Goal: Ask a question: Seek information or help from site administrators or community

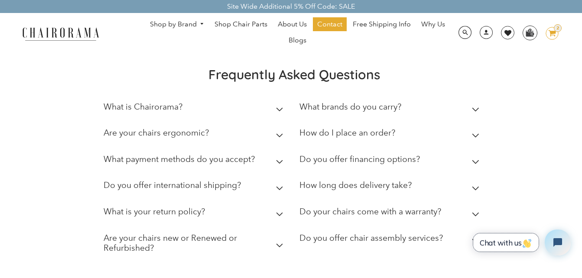
click at [506, 241] on span "Chat with us" at bounding box center [505, 242] width 52 height 9
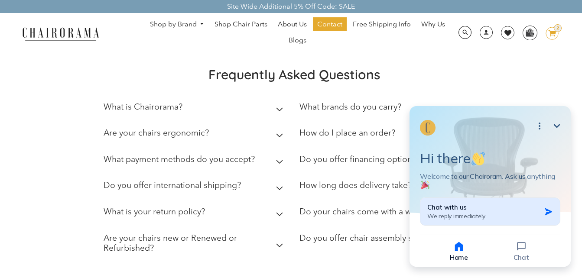
click at [536, 213] on div "Chat with us We reply immediately" at bounding box center [483, 211] width 113 height 17
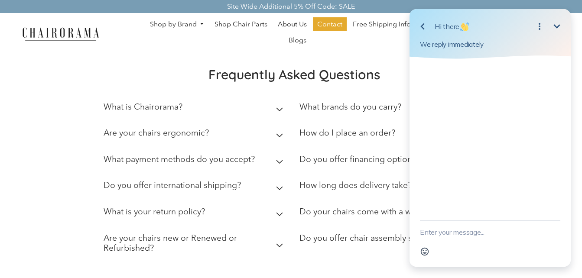
click at [506, 234] on textarea "New message" at bounding box center [490, 232] width 140 height 23
type textarea "hola"
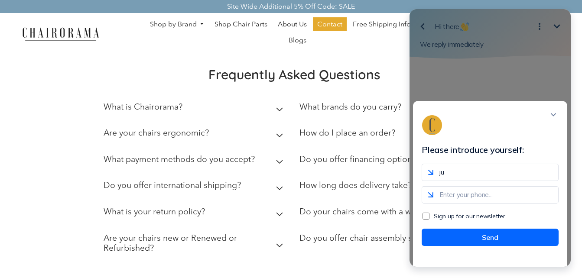
type input "juanrrubio78@gmail.com"
click at [496, 204] on input "tel" at bounding box center [489, 194] width 137 height 17
type input "7221332801"
click at [429, 220] on input "Sign up for our newsletter" at bounding box center [425, 216] width 7 height 7
checkbox input "true"
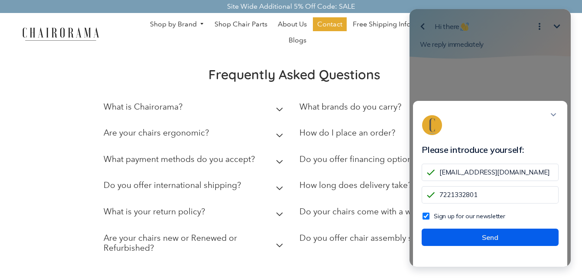
click at [494, 244] on button "Send" at bounding box center [489, 237] width 137 height 17
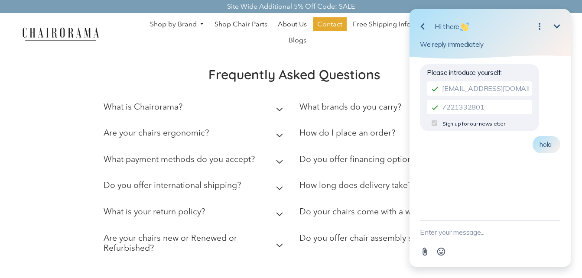
click at [501, 236] on textarea "New message" at bounding box center [490, 232] width 140 height 23
type textarea "q"
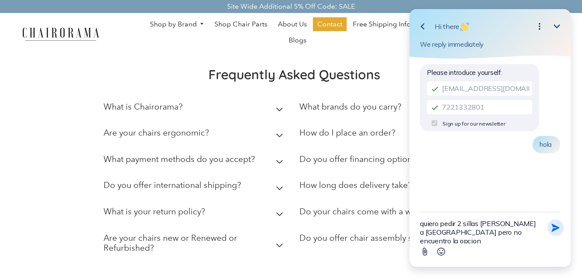
type textarea "quiero pedir 2 sillas Knall a mexico pero no encuentro la opcion"
click at [555, 228] on icon "button" at bounding box center [555, 228] width 10 height 10
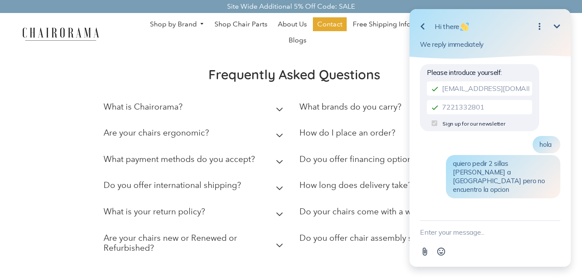
click at [376, 46] on ul "Shop by Brand Haworth Herman Miller Steelcase Knoll Human Scale" at bounding box center [297, 33] width 313 height 32
click at [556, 27] on icon "Minimize" at bounding box center [556, 26] width 6 height 4
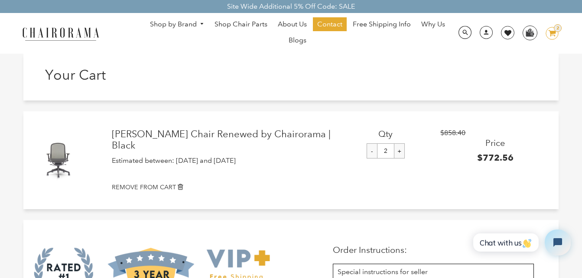
click at [554, 35] on icon at bounding box center [551, 33] width 7 height 6
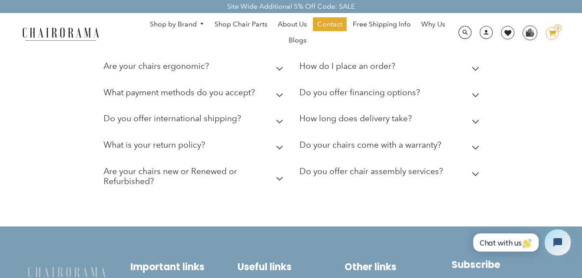
scroll to position [390, 0]
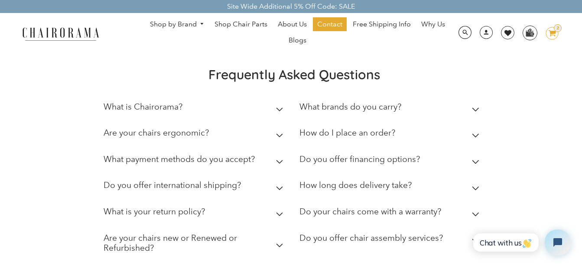
click at [239, 187] on h2 "Do you offer international shipping?" at bounding box center [171, 185] width 137 height 10
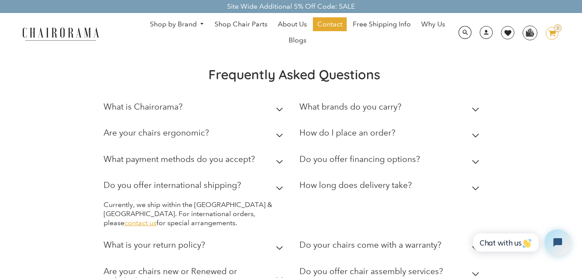
click at [156, 219] on link "contact us" at bounding box center [140, 223] width 32 height 8
